Goal: Use online tool/utility: Utilize a website feature to perform a specific function

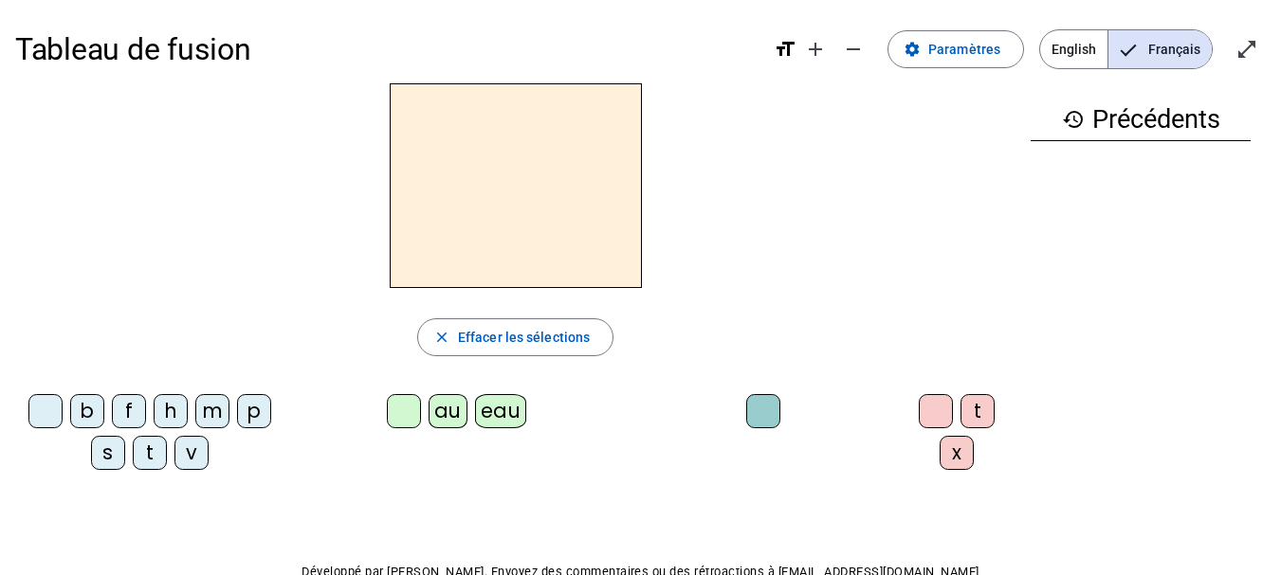
click at [248, 416] on div "p" at bounding box center [254, 411] width 34 height 34
click at [492, 409] on div "eau" at bounding box center [501, 411] width 52 height 34
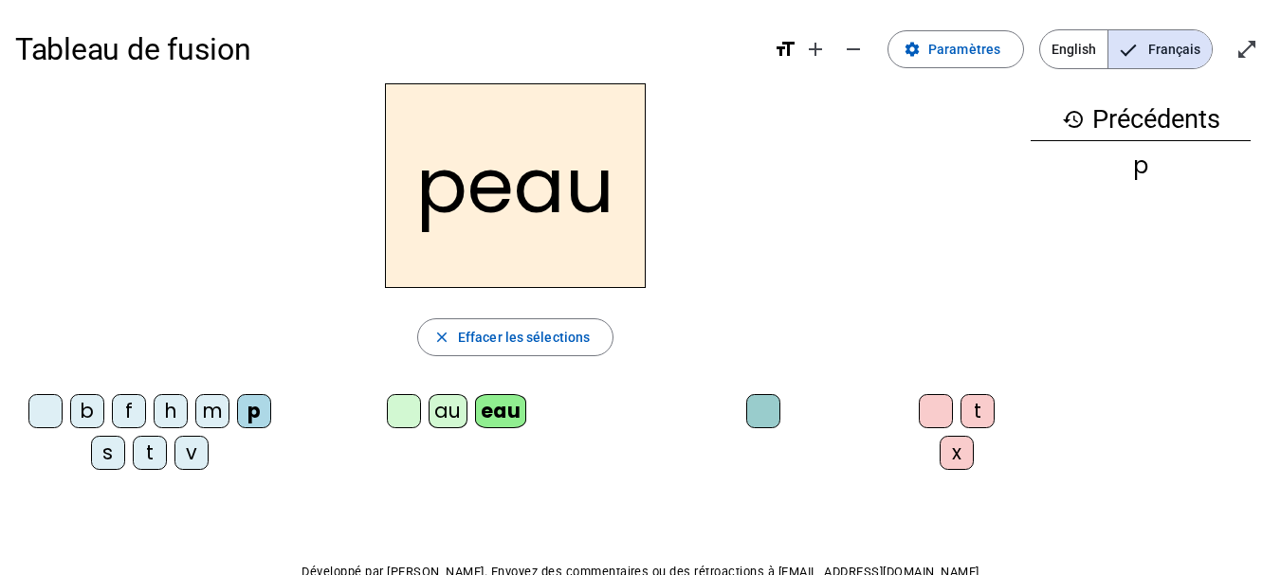
click at [91, 419] on div "b" at bounding box center [87, 411] width 34 height 34
click at [109, 459] on div "s" at bounding box center [108, 453] width 34 height 34
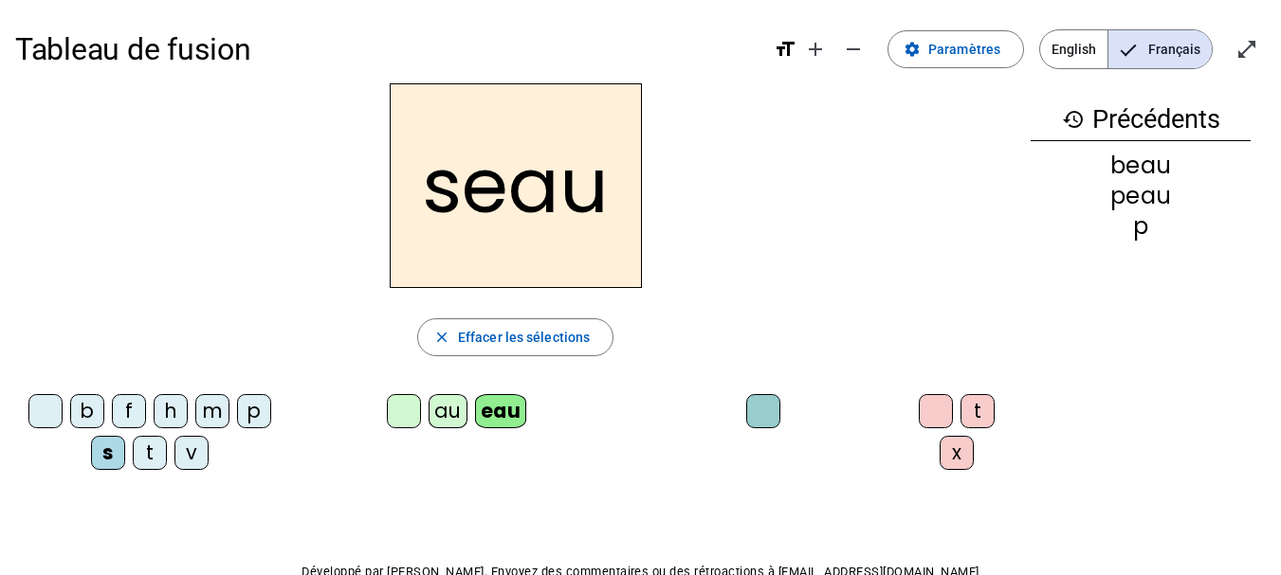
click at [195, 458] on div "v" at bounding box center [191, 453] width 34 height 34
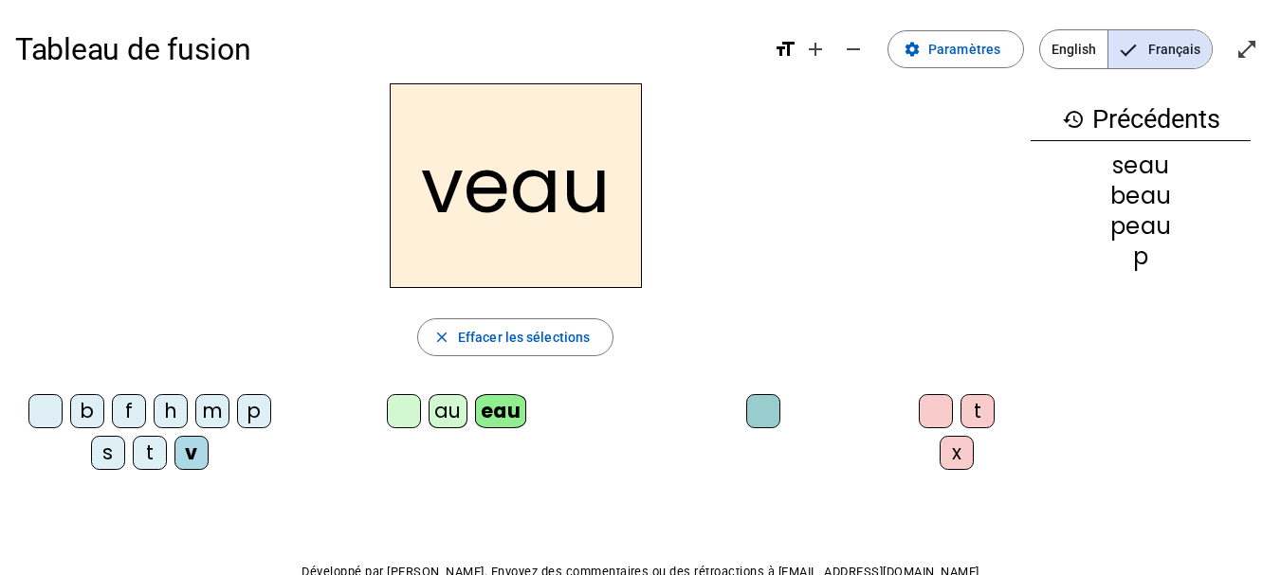
click at [40, 415] on div at bounding box center [45, 411] width 34 height 34
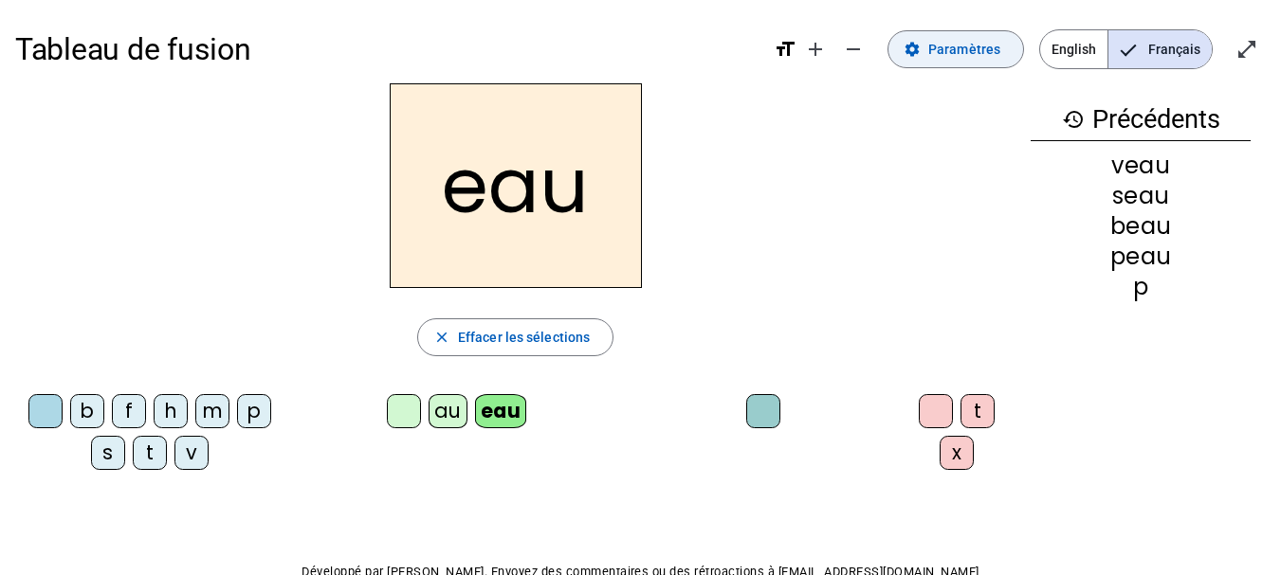
click at [961, 60] on span "Paramètres" at bounding box center [964, 49] width 72 height 23
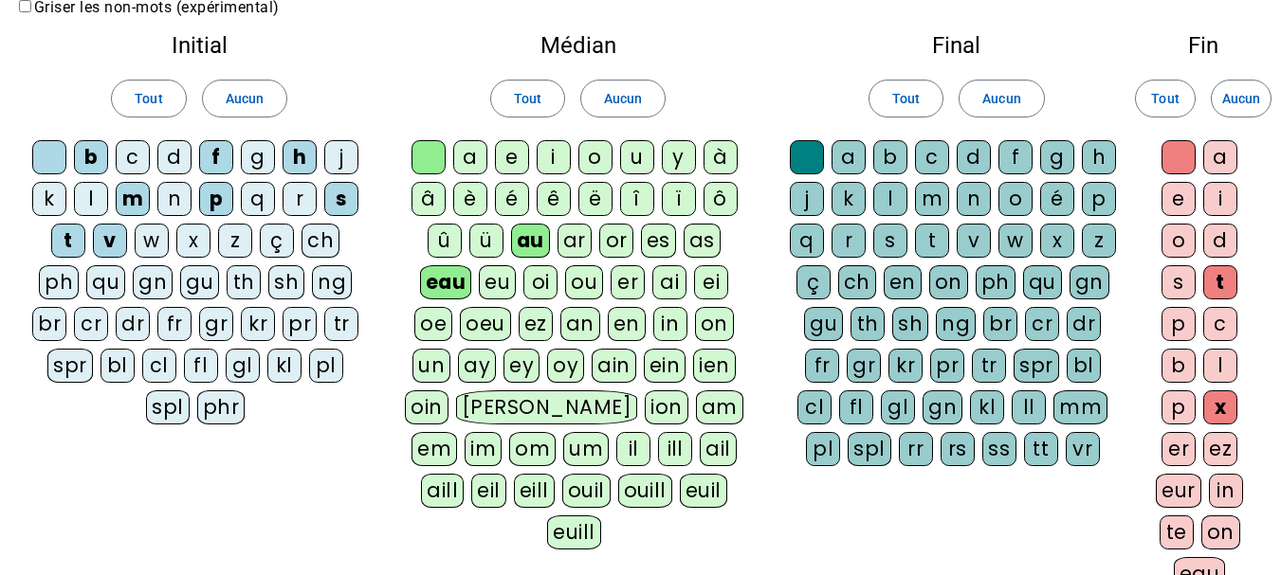
scroll to position [379, 0]
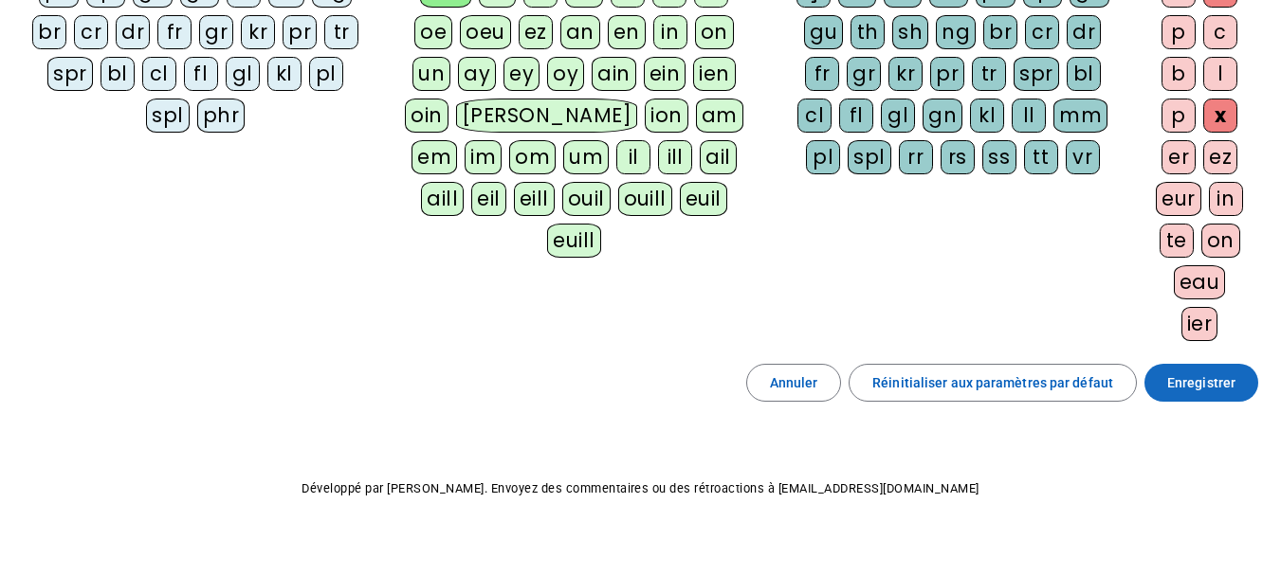
click at [1175, 377] on span "Enregistrer" at bounding box center [1201, 383] width 68 height 23
